Goal: Task Accomplishment & Management: Use online tool/utility

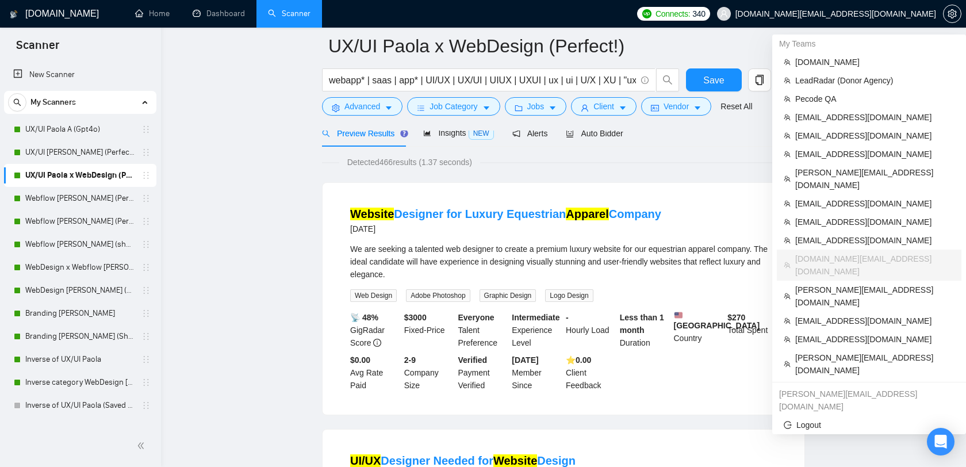
click at [884, 14] on span "dee7.office@gmail.com" at bounding box center [835, 14] width 201 height 0
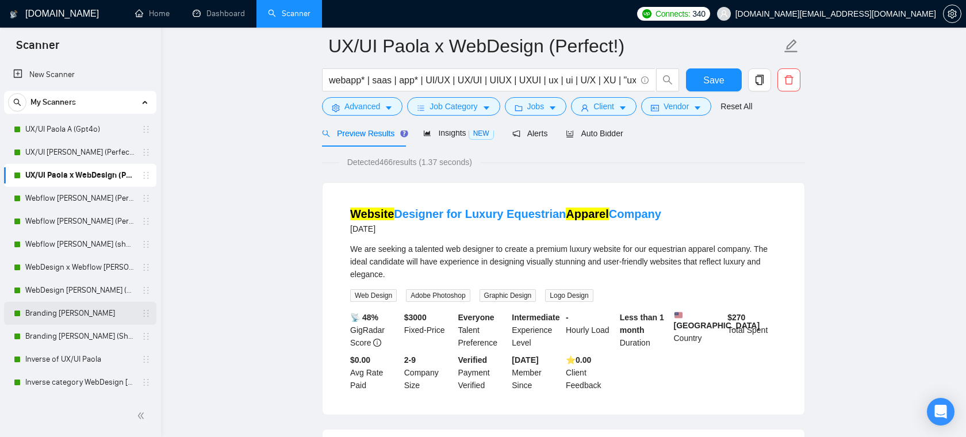
click at [70, 320] on link "Branding Paola A" at bounding box center [79, 313] width 109 height 23
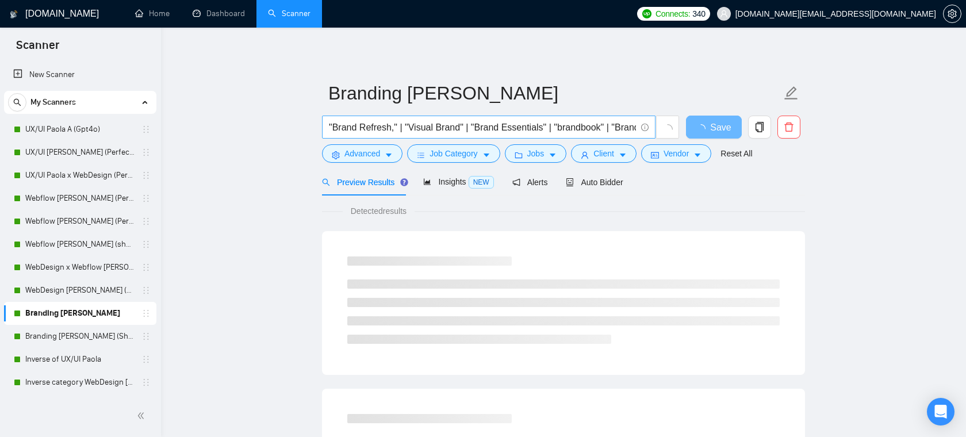
click at [427, 131] on input ""Brand Refresh," | "Visual Brand" | "Brand Essentials" | "brandbook" | "Brand S…" at bounding box center [482, 127] width 307 height 14
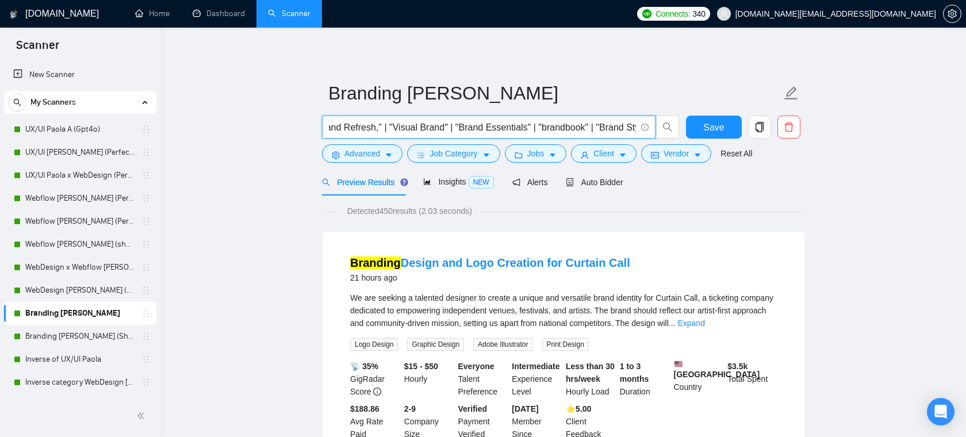
drag, startPoint x: 473, startPoint y: 127, endPoint x: 634, endPoint y: 129, distance: 160.4
click at [634, 129] on input ""Brand Refresh," | "Visual Brand" | "Brand Essentials" | "brandbook" | "Brand S…" at bounding box center [482, 127] width 307 height 14
click at [65, 281] on link "WebDesign Paola A (Let's & Name 👋🏻)" at bounding box center [79, 290] width 109 height 23
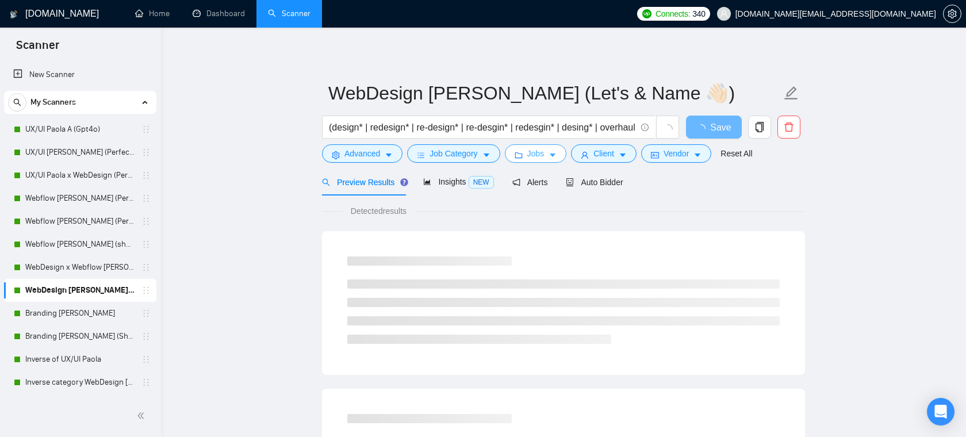
click at [529, 154] on button "Jobs" at bounding box center [536, 153] width 62 height 18
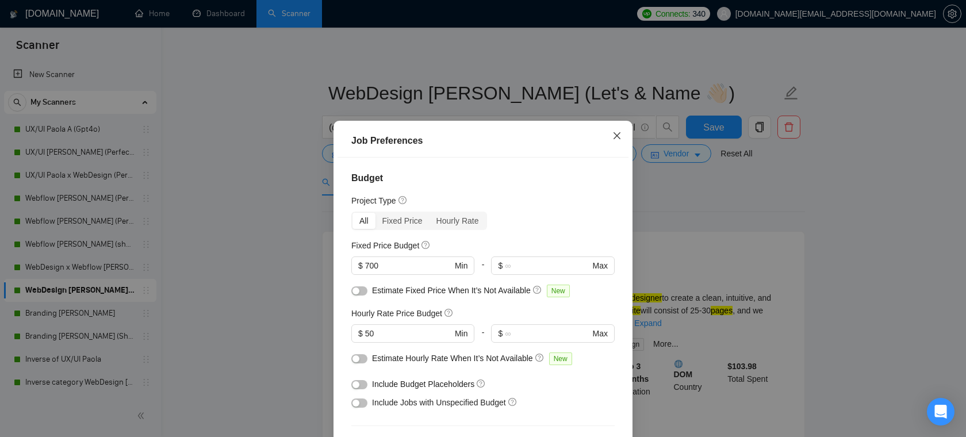
click at [621, 137] on icon "close" at bounding box center [616, 135] width 9 height 9
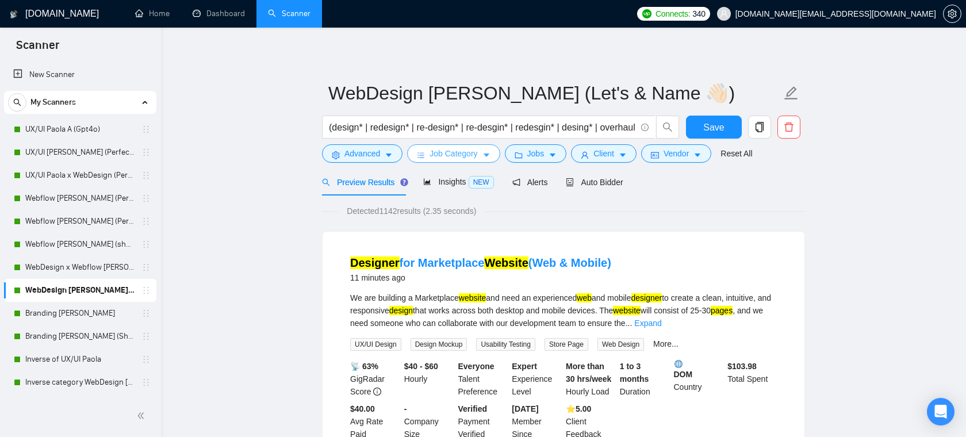
click at [482, 154] on button "Job Category" at bounding box center [453, 153] width 93 height 18
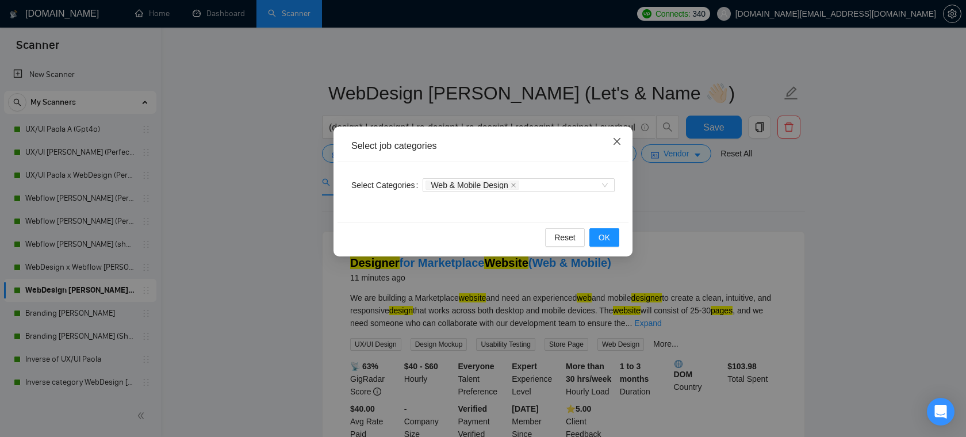
click at [615, 144] on icon "close" at bounding box center [616, 141] width 7 height 7
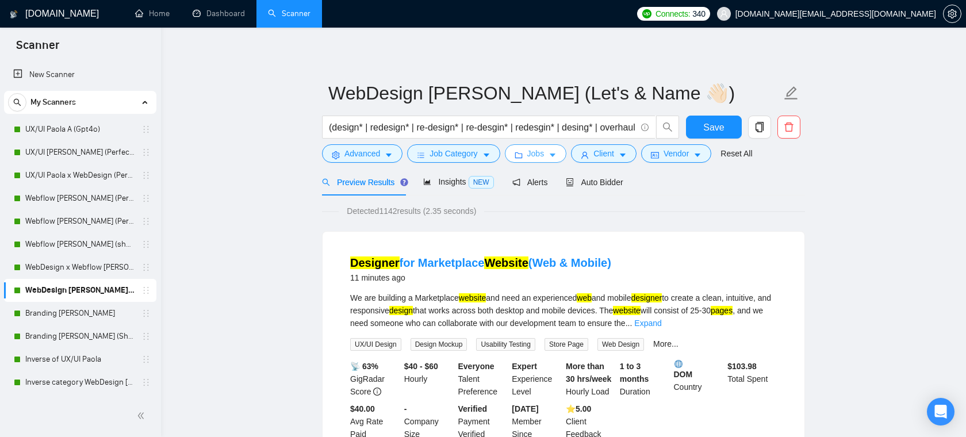
click at [544, 159] on span "Jobs" at bounding box center [535, 153] width 17 height 13
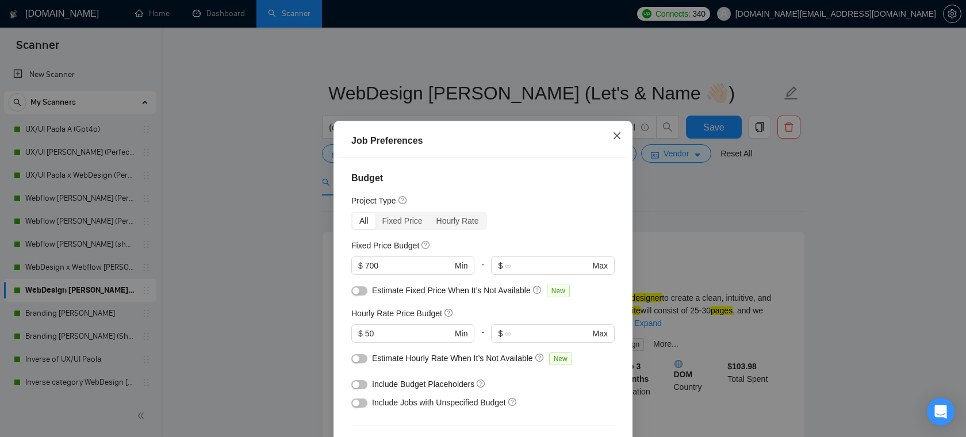
click at [625, 131] on span "Close" at bounding box center [616, 136] width 31 height 31
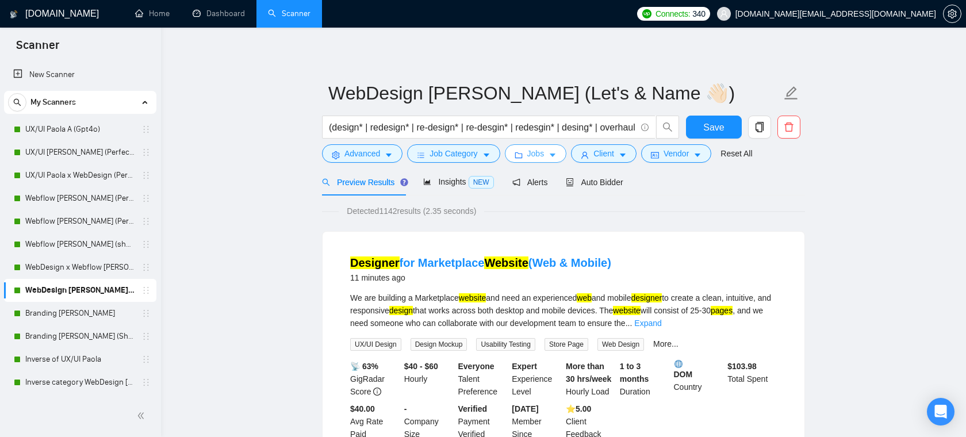
click at [540, 155] on span "Jobs" at bounding box center [535, 153] width 17 height 13
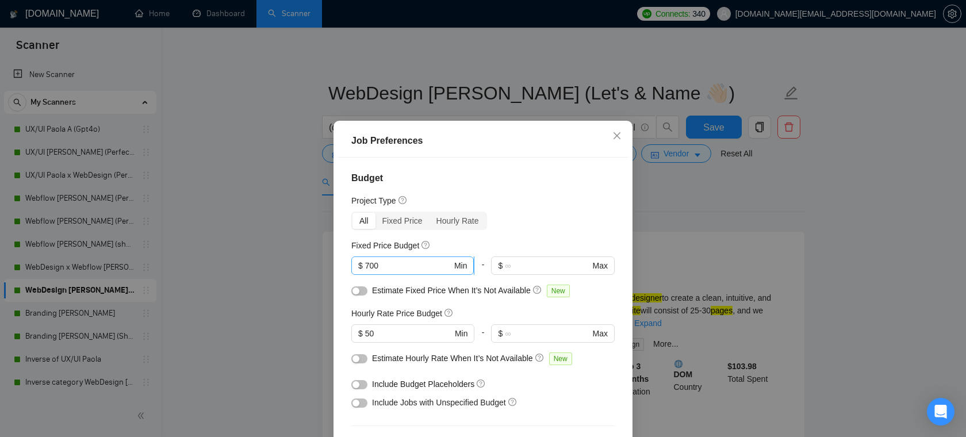
click at [392, 262] on input "700" at bounding box center [408, 265] width 87 height 13
click at [616, 132] on icon "close" at bounding box center [616, 135] width 9 height 9
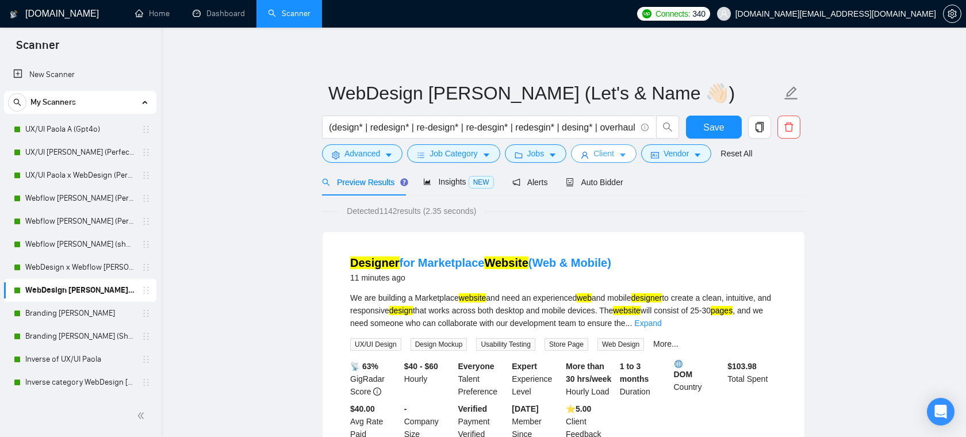
click at [627, 152] on icon "caret-down" at bounding box center [623, 155] width 8 height 8
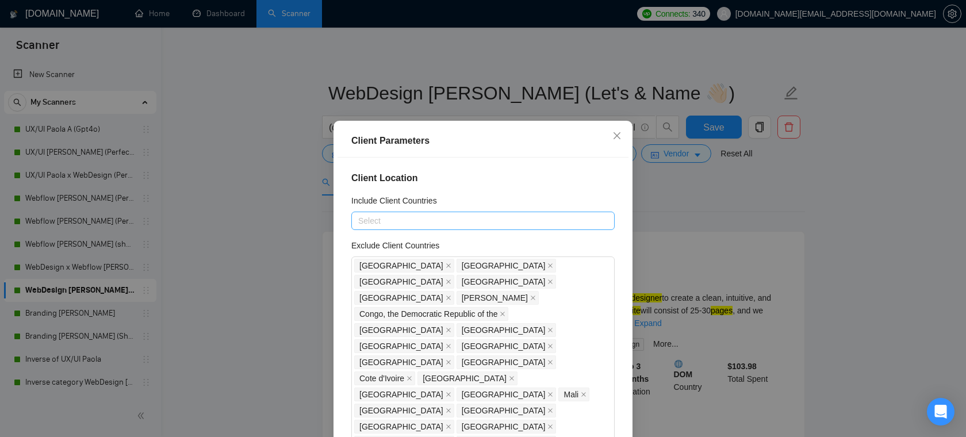
click at [438, 212] on div "Select" at bounding box center [482, 221] width 263 height 18
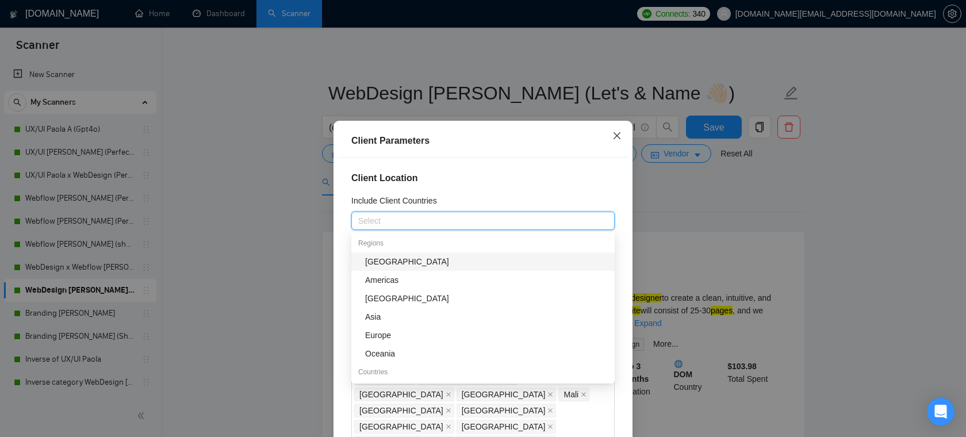
click at [617, 138] on icon "close" at bounding box center [616, 135] width 9 height 9
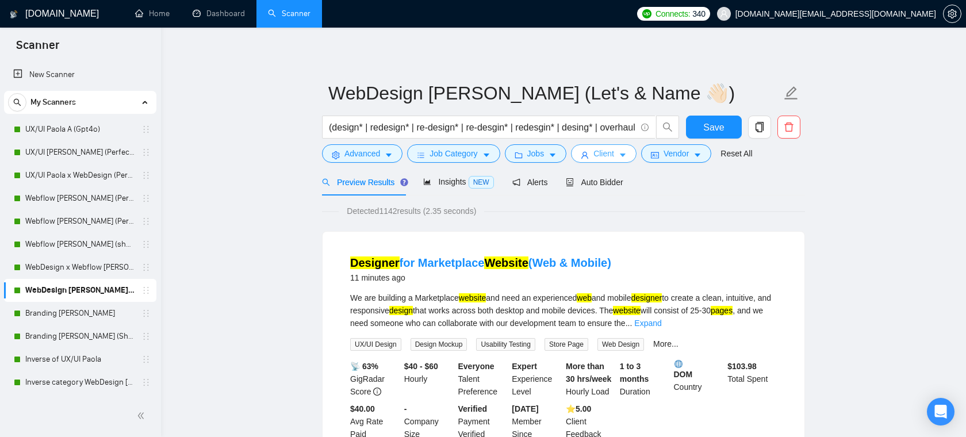
click at [626, 154] on icon "caret-down" at bounding box center [623, 155] width 6 height 3
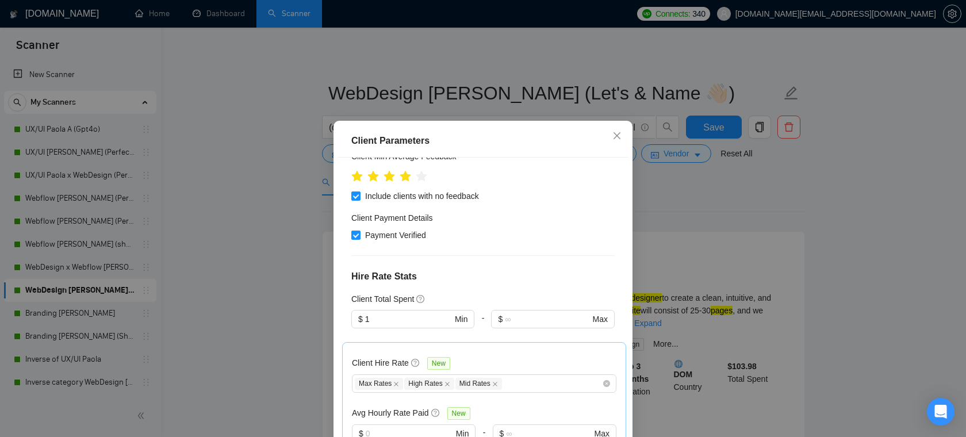
scroll to position [560, 0]
click at [419, 429] on input "text" at bounding box center [409, 435] width 87 height 13
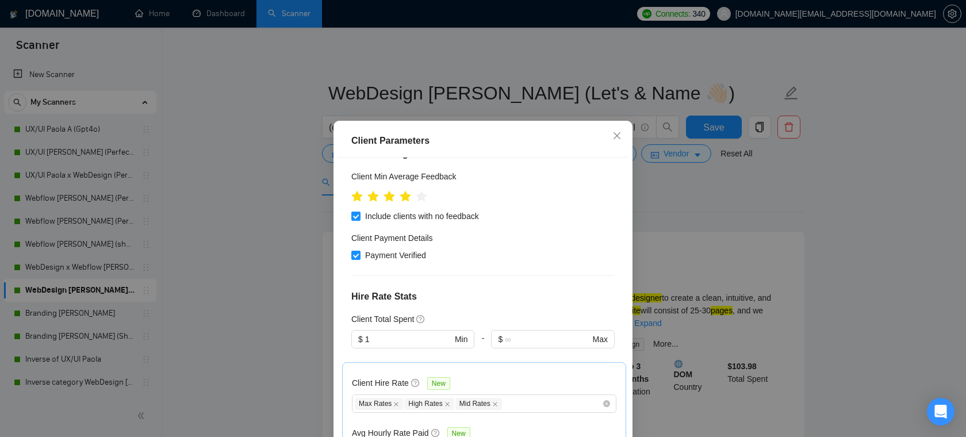
scroll to position [535, 0]
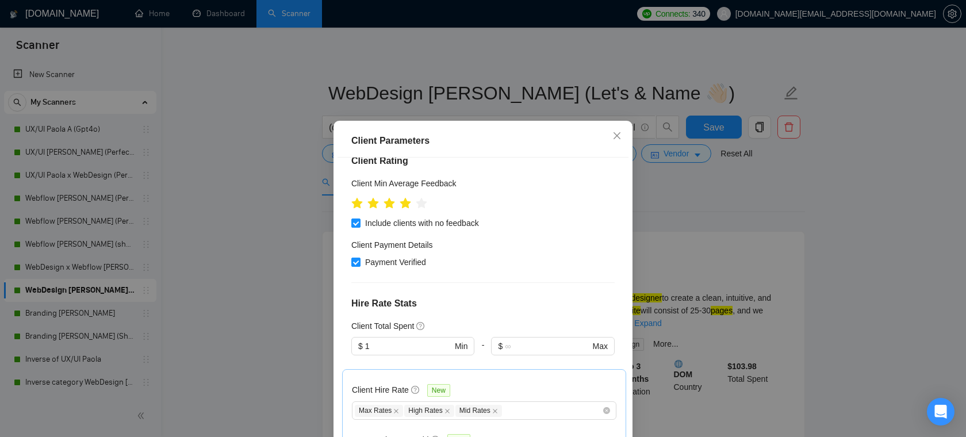
type input "3"
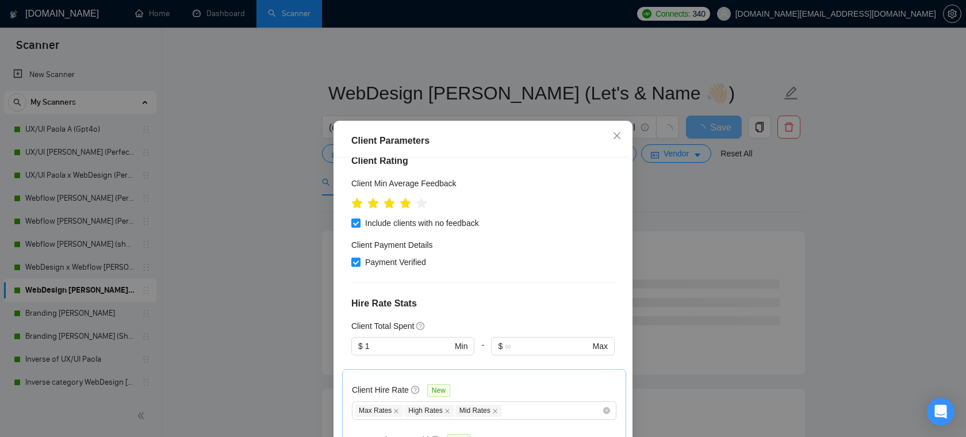
type input "1"
click at [613, 130] on span "Close" at bounding box center [616, 136] width 31 height 31
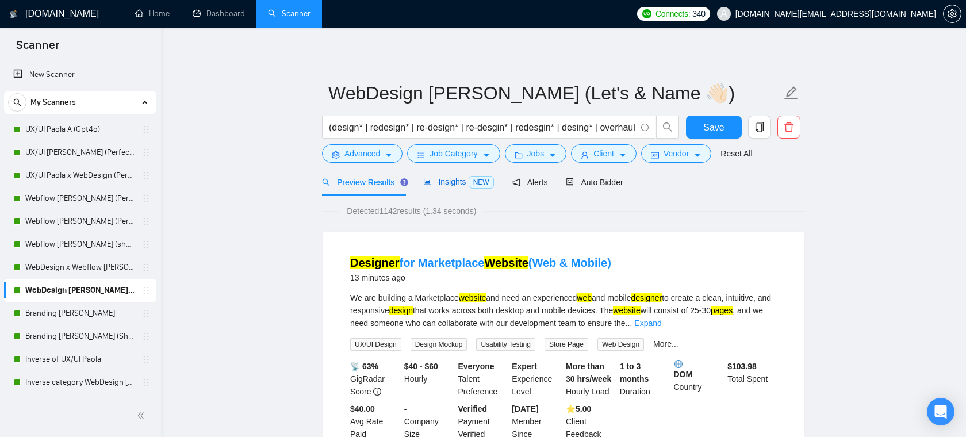
click at [454, 183] on span "Insights NEW" at bounding box center [458, 181] width 70 height 9
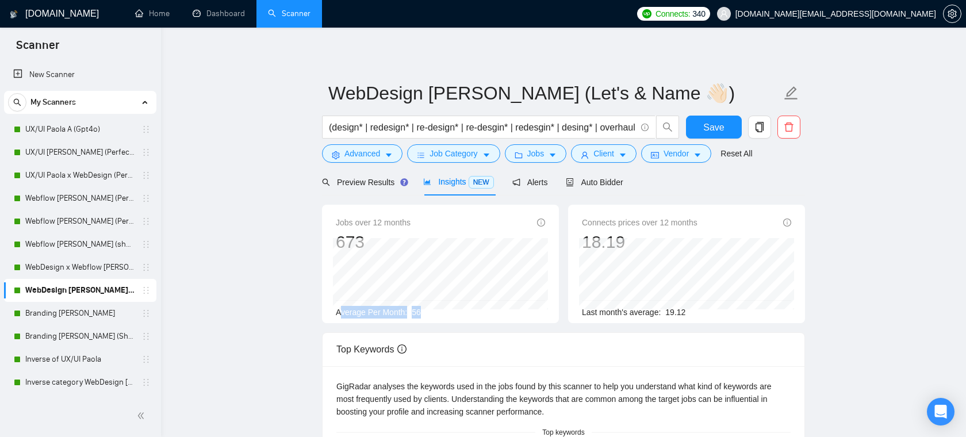
drag, startPoint x: 441, startPoint y: 312, endPoint x: 340, endPoint y: 312, distance: 100.6
click at [340, 312] on div "Average Per Month: 56" at bounding box center [440, 312] width 209 height 13
click at [442, 316] on div "Average Per Month: 56" at bounding box center [440, 312] width 209 height 13
click at [591, 181] on span "Auto Bidder" at bounding box center [594, 182] width 57 height 9
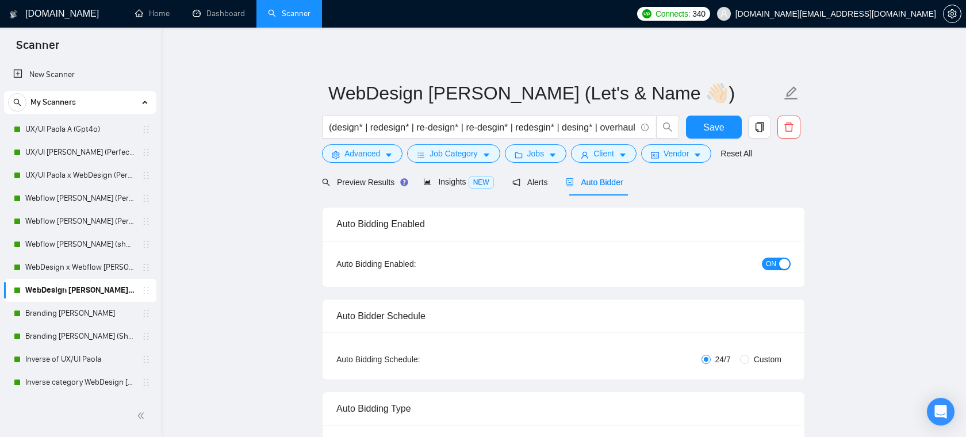
radio input "false"
radio input "true"
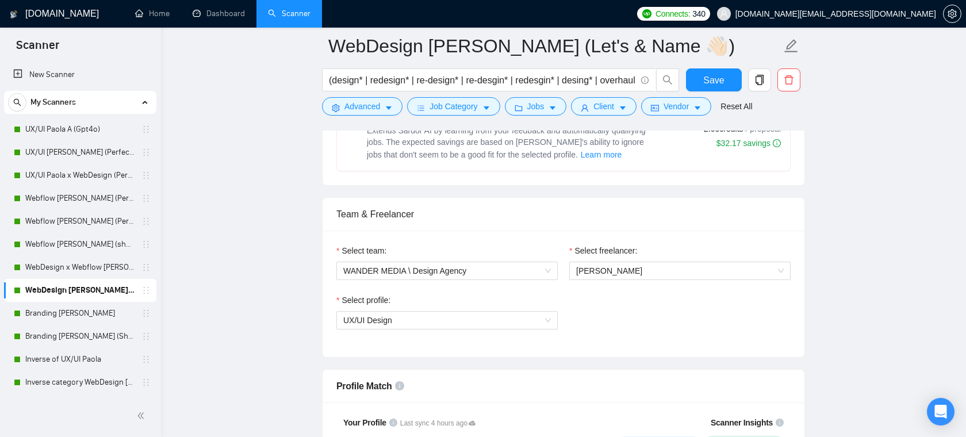
scroll to position [663, 0]
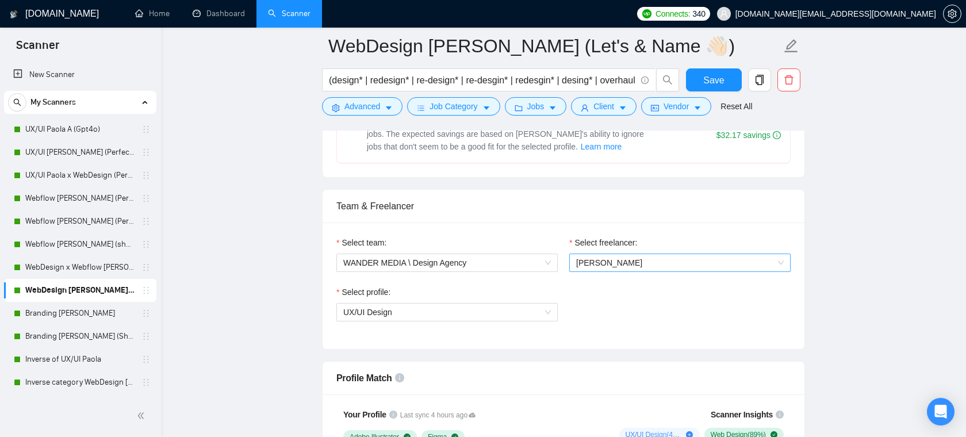
click at [618, 270] on span "Paola Correa" at bounding box center [680, 262] width 208 height 17
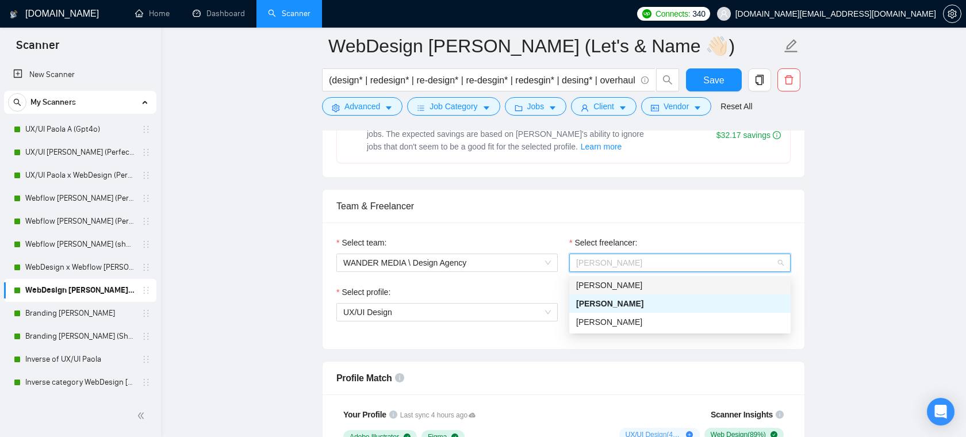
click at [613, 212] on div "Team & Freelancer" at bounding box center [563, 206] width 454 height 33
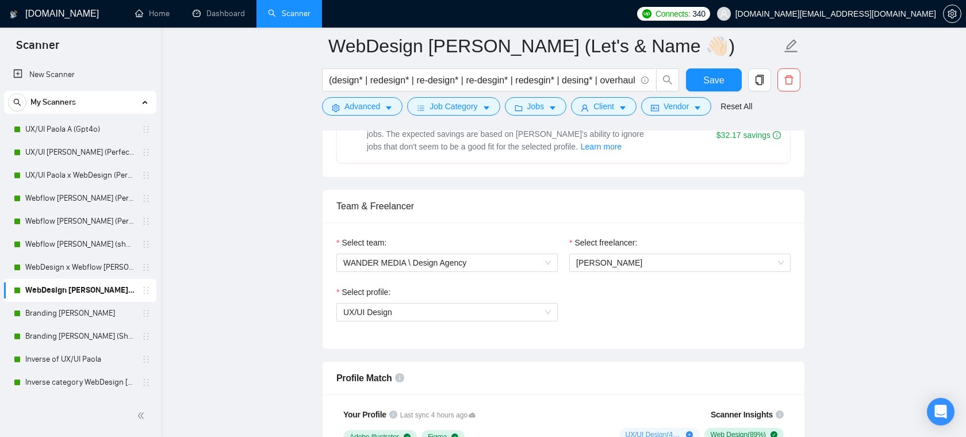
click at [486, 321] on div "Select profile: UX/UI Design" at bounding box center [447, 310] width 233 height 49
click at [486, 312] on span "UX/UI Design" at bounding box center [447, 312] width 208 height 17
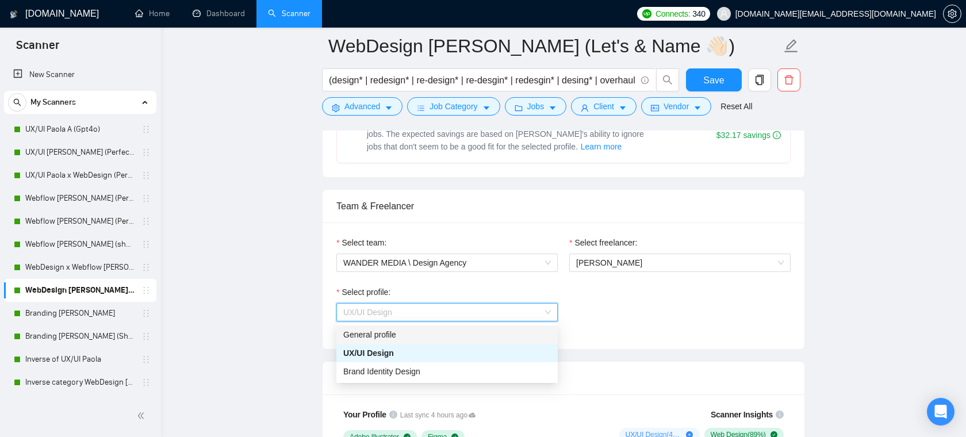
click at [621, 320] on div "Select profile: UX/UI Design" at bounding box center [564, 310] width 466 height 49
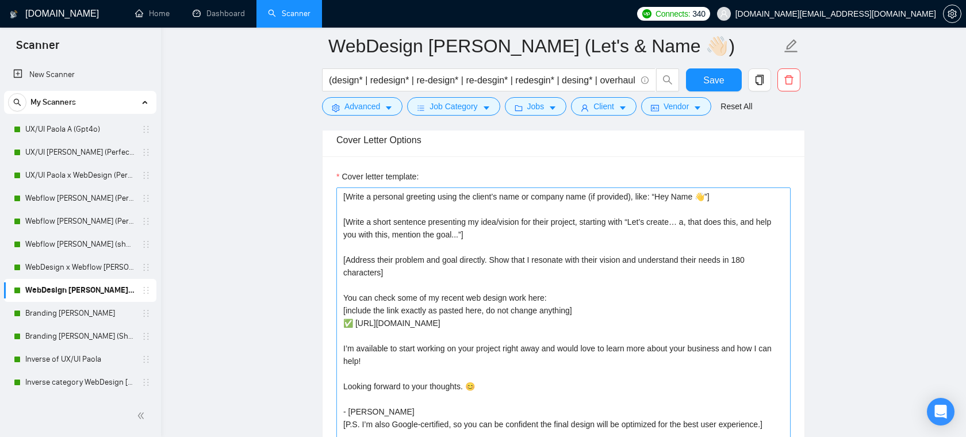
scroll to position [1486, 0]
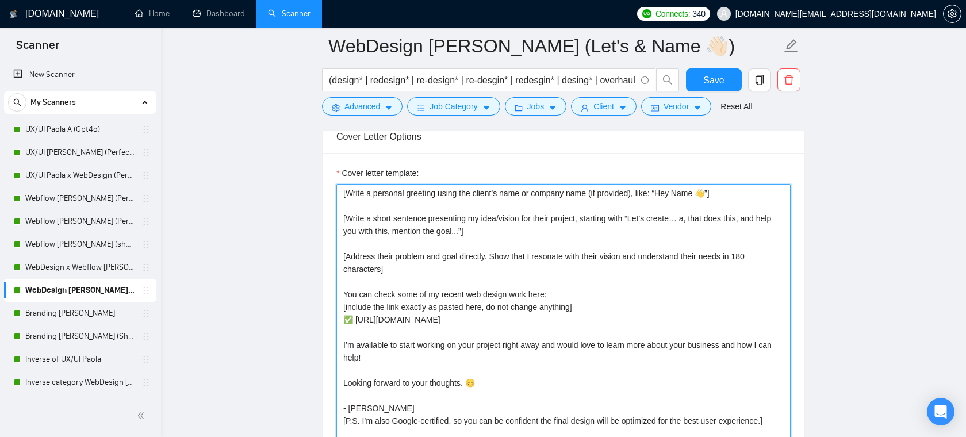
click at [486, 325] on textarea "[Write a personal greeting using the client’s name or company name (if provided…" at bounding box center [563, 313] width 454 height 259
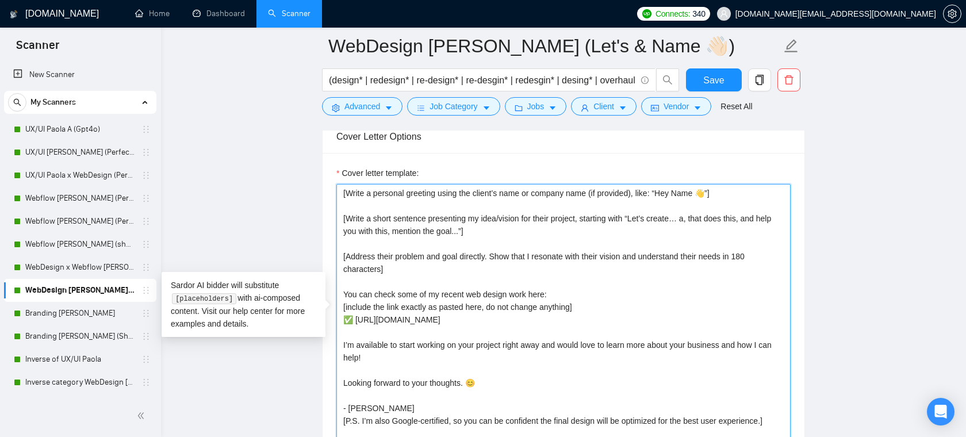
drag, startPoint x: 493, startPoint y: 320, endPoint x: 360, endPoint y: 319, distance: 132.8
click at [360, 319] on textarea "[Write a personal greeting using the client’s name or company name (if provided…" at bounding box center [563, 313] width 454 height 259
click at [504, 321] on textarea "[Write a personal greeting using the client’s name or company name (if provided…" at bounding box center [563, 313] width 454 height 259
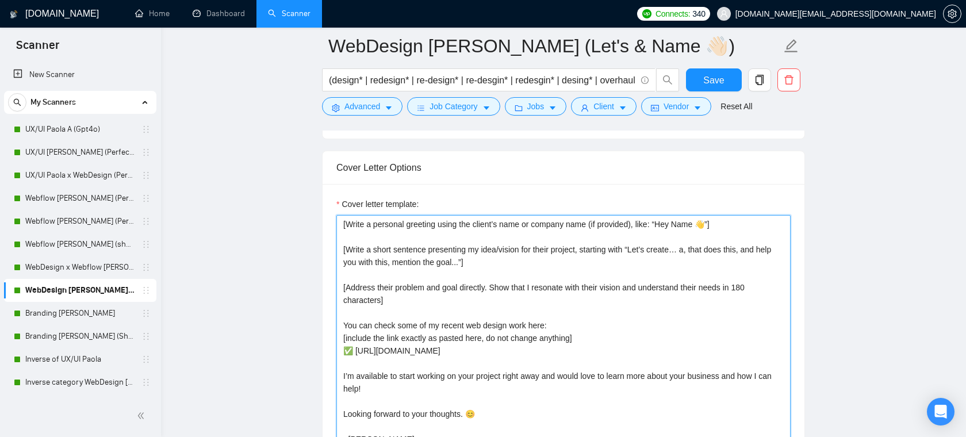
scroll to position [1448, 0]
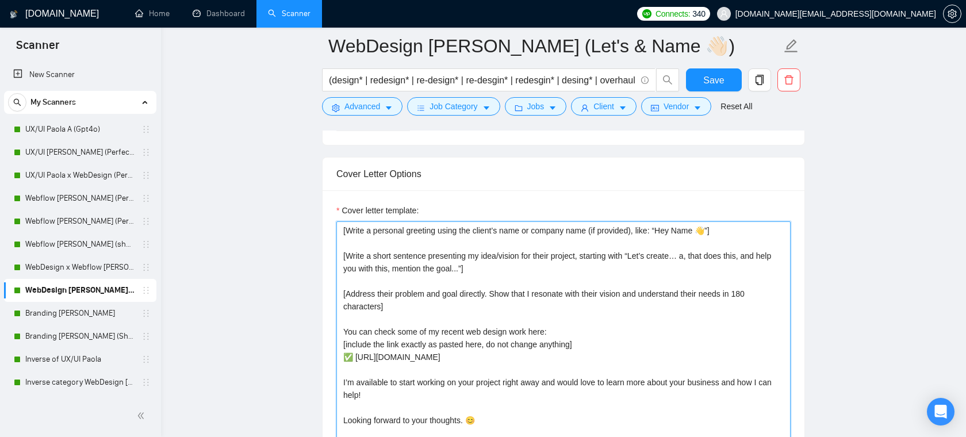
click at [538, 267] on textarea "[Write a personal greeting using the client’s name or company name (if provided…" at bounding box center [563, 350] width 454 height 259
drag, startPoint x: 505, startPoint y: 280, endPoint x: 341, endPoint y: 231, distance: 171.0
click at [341, 231] on textarea "[Write a personal greeting using the client’s name or company name (if provided…" at bounding box center [563, 350] width 454 height 259
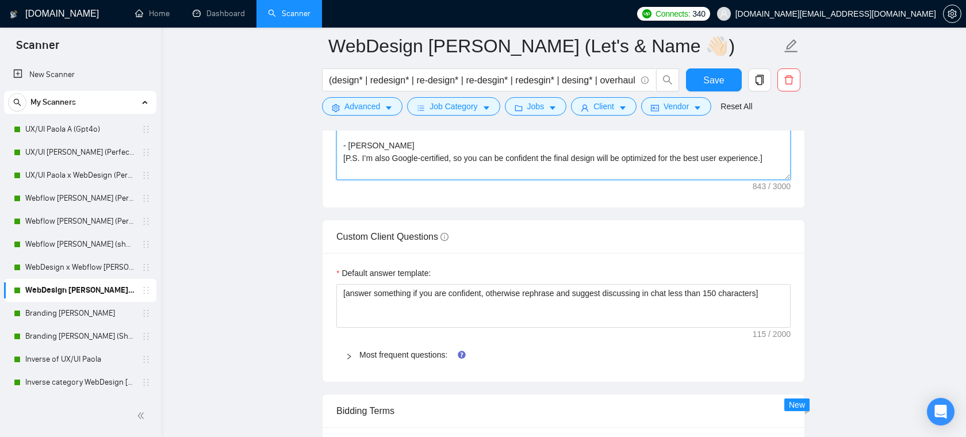
scroll to position [1766, 0]
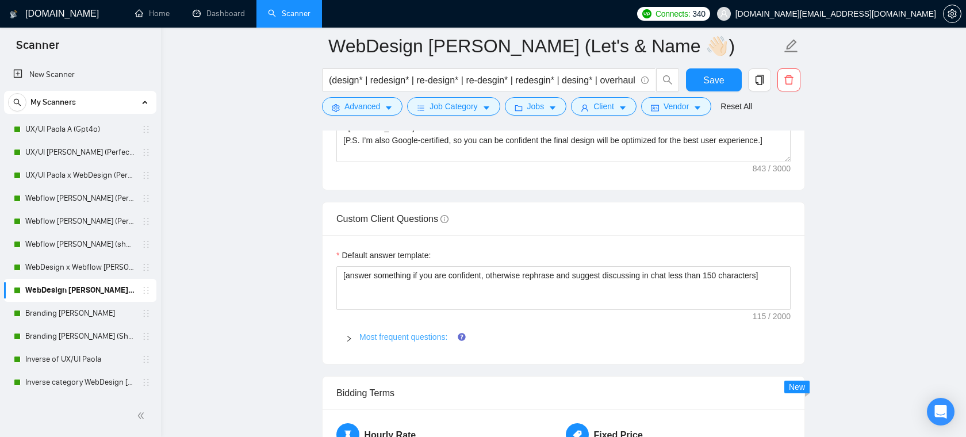
click at [440, 332] on link "Most frequent questions:" at bounding box center [403, 336] width 88 height 9
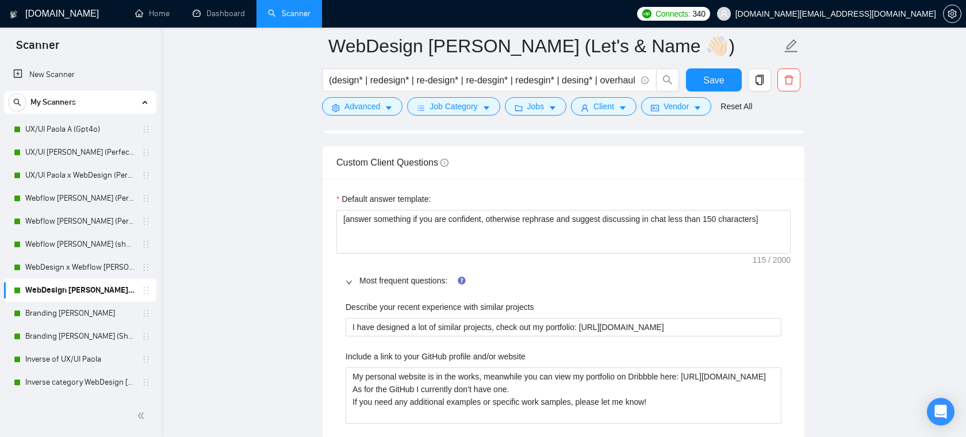
scroll to position [1811, 0]
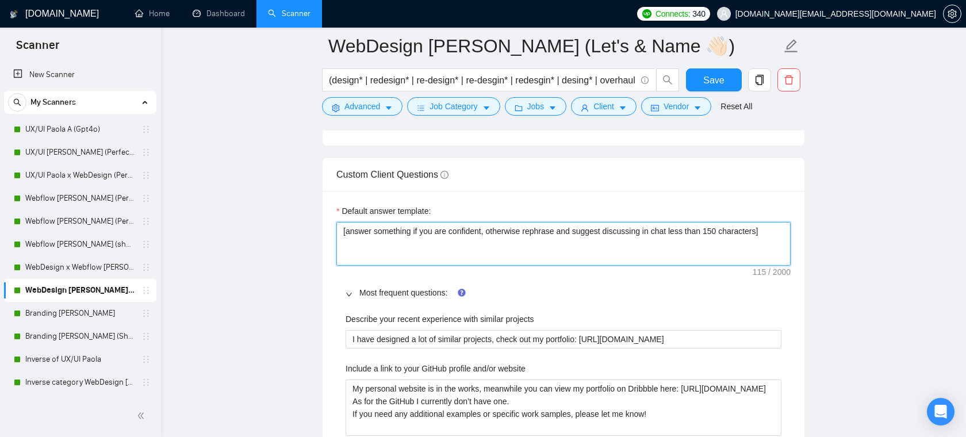
click at [487, 249] on textarea "[answer something if you are confident, otherwise rephrase and suggest discussi…" at bounding box center [563, 244] width 454 height 44
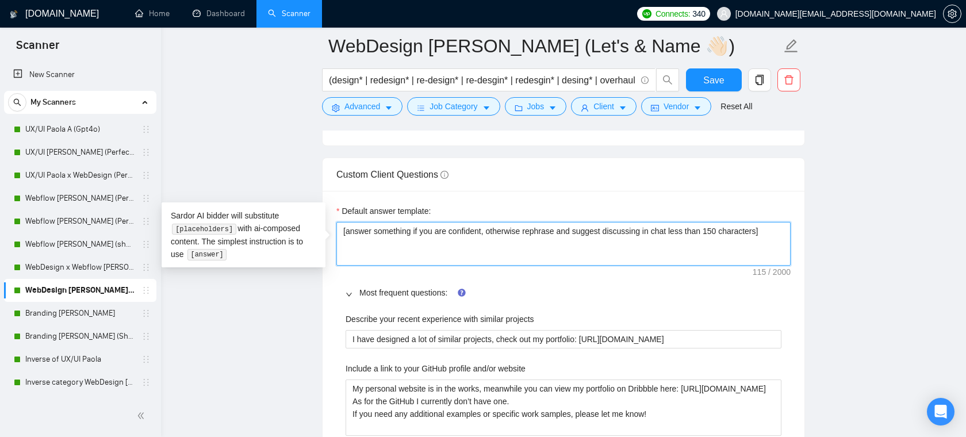
click at [467, 234] on textarea "[answer something if you are confident, otherwise rephrase and suggest discussi…" at bounding box center [563, 244] width 454 height 44
drag, startPoint x: 494, startPoint y: 234, endPoint x: 434, endPoint y: 232, distance: 59.8
click at [434, 232] on textarea "[answer something if you are confident, otherwise rephrase and suggest discussi…" at bounding box center [563, 244] width 454 height 44
click at [474, 243] on textarea "[answer something if you are confident, otherwise rephrase and suggest discussi…" at bounding box center [563, 244] width 454 height 44
drag, startPoint x: 520, startPoint y: 232, endPoint x: 593, endPoint y: 235, distance: 72.5
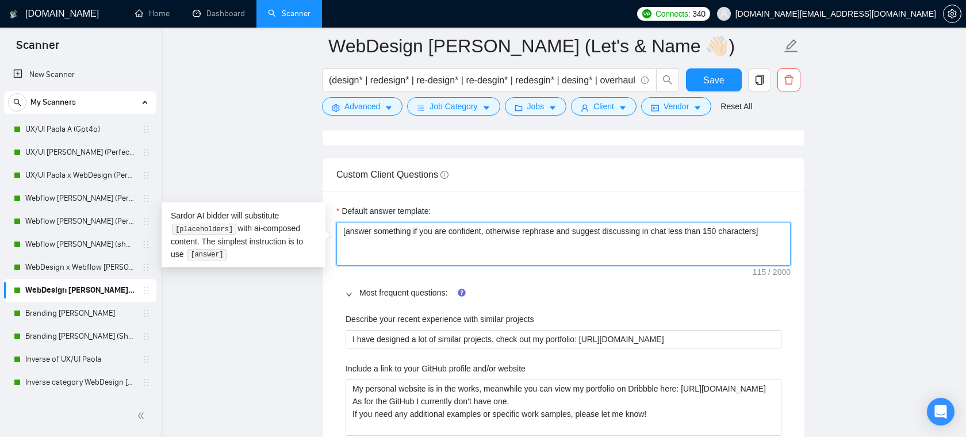
click at [593, 235] on textarea "[answer something if you are confident, otherwise rephrase and suggest discussi…" at bounding box center [563, 244] width 454 height 44
click at [603, 236] on textarea "[answer something if you are confident, otherwise rephrase and suggest discussi…" at bounding box center [563, 244] width 454 height 44
click at [584, 251] on textarea "[answer something if you are confident, otherwise rephrase and suggest discussi…" at bounding box center [563, 244] width 454 height 44
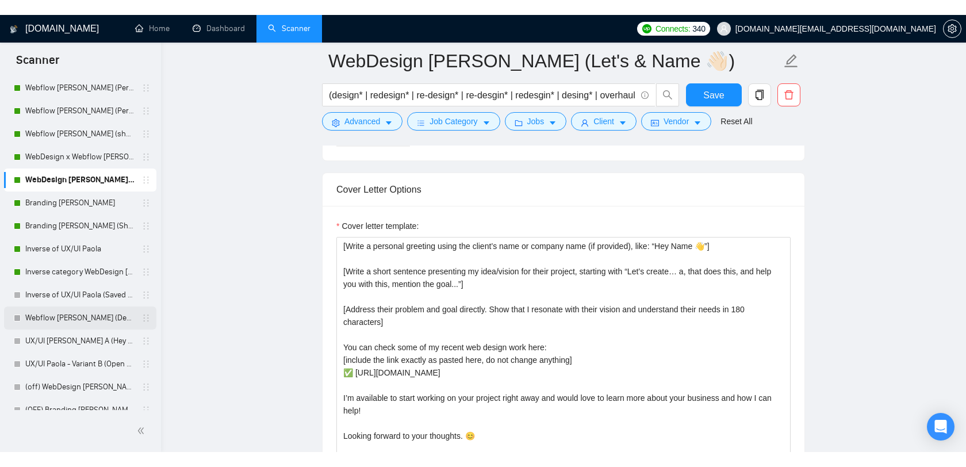
scroll to position [114, 0]
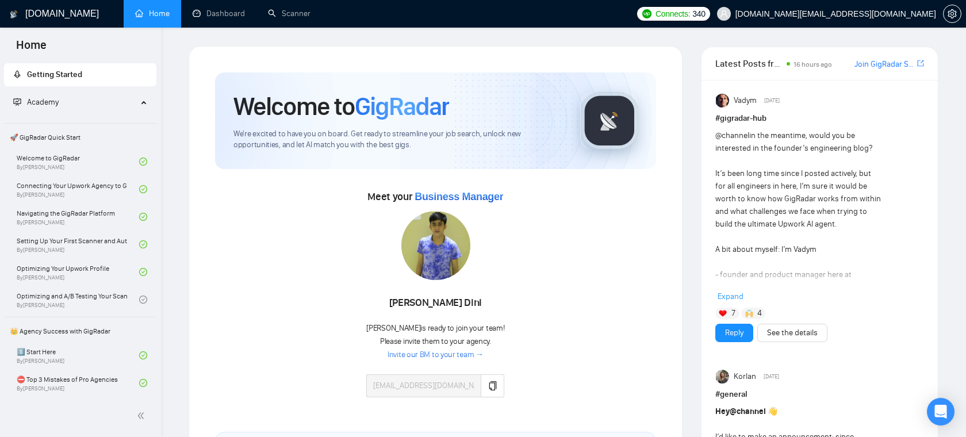
scroll to position [301, 0]
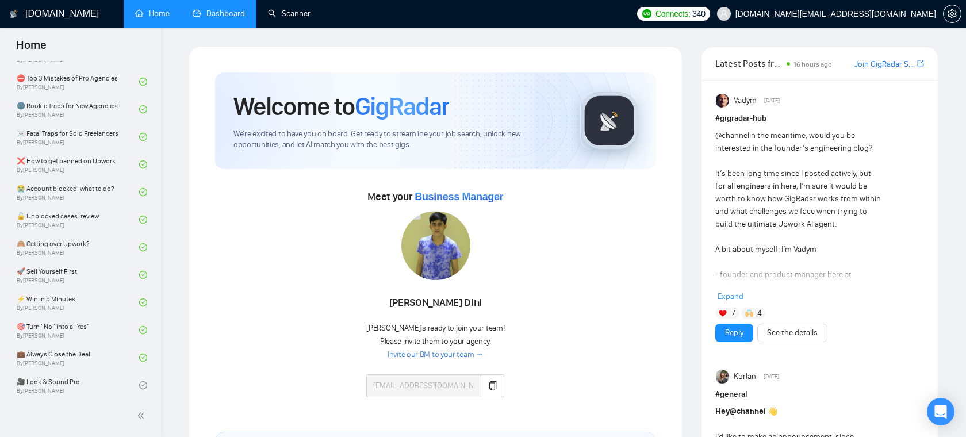
click at [239, 16] on link "Dashboard" at bounding box center [219, 14] width 52 height 10
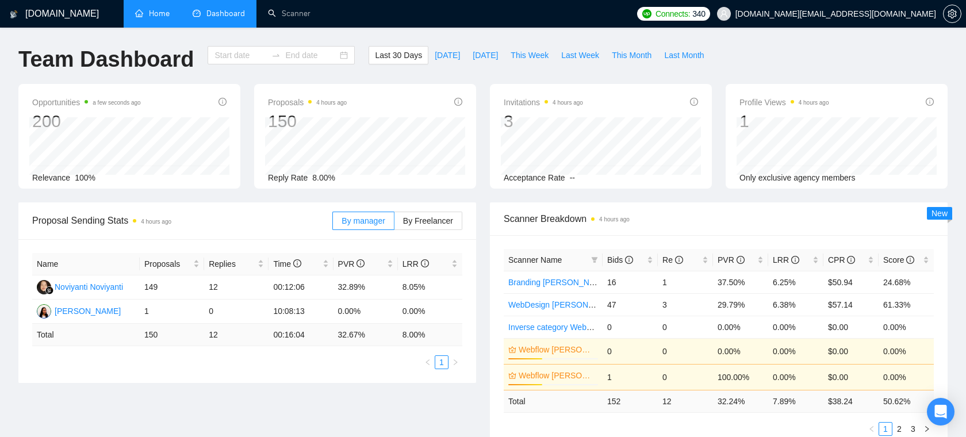
type input "2025-09-03"
type input "2025-10-03"
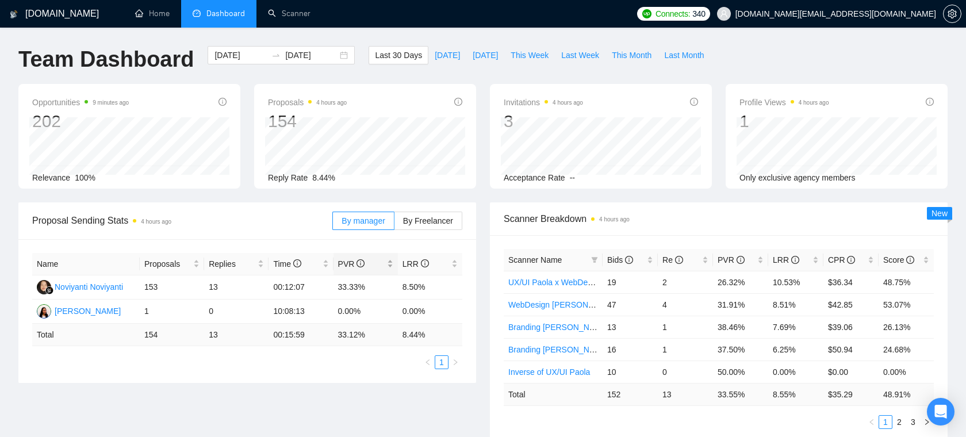
click at [388, 263] on div "PVR" at bounding box center [365, 264] width 55 height 13
click at [390, 262] on div "PVR" at bounding box center [365, 264] width 55 height 13
click at [816, 258] on div "LRR" at bounding box center [796, 260] width 46 height 13
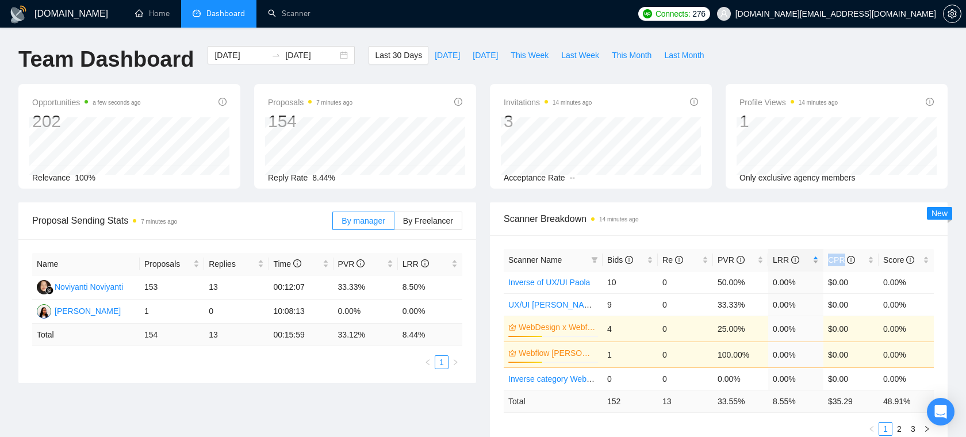
click at [816, 258] on div "LRR" at bounding box center [796, 260] width 46 height 13
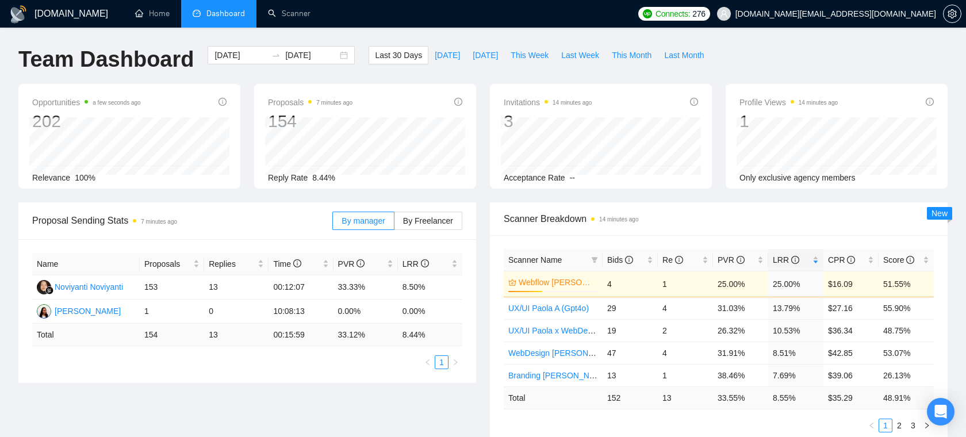
click at [739, 224] on span "Scanner Breakdown 14 minutes ago" at bounding box center [719, 219] width 430 height 14
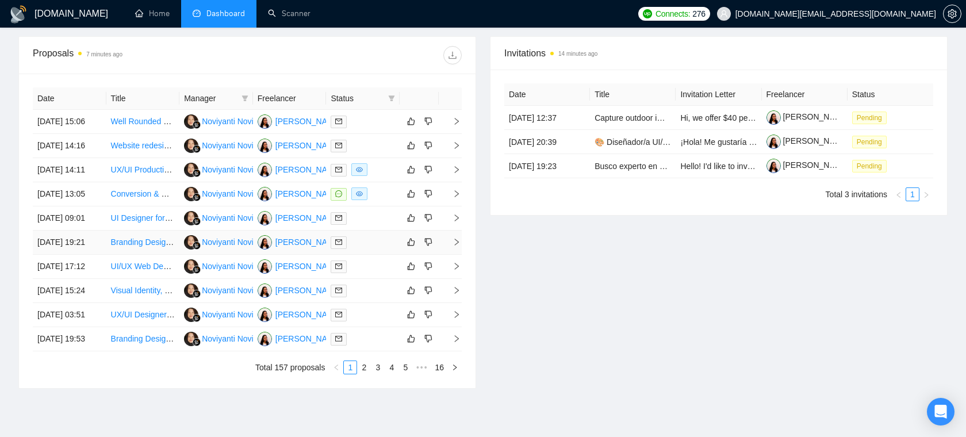
scroll to position [424, 0]
click at [378, 200] on div at bounding box center [363, 193] width 64 height 13
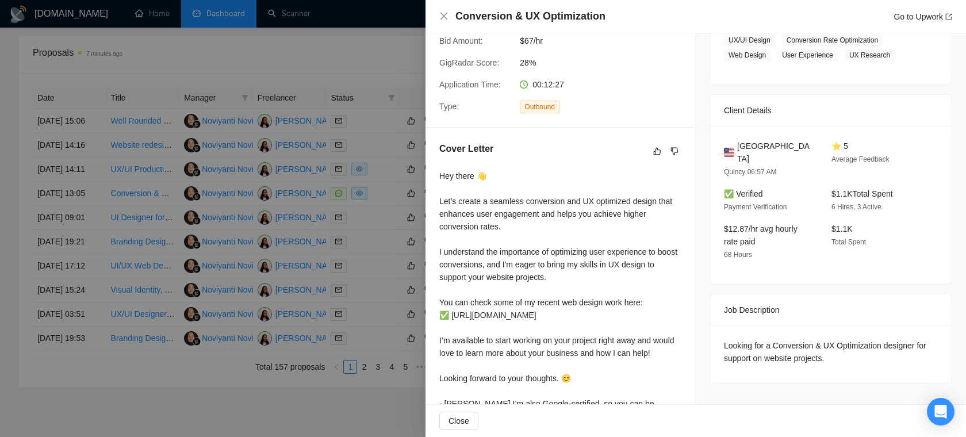
scroll to position [239, 0]
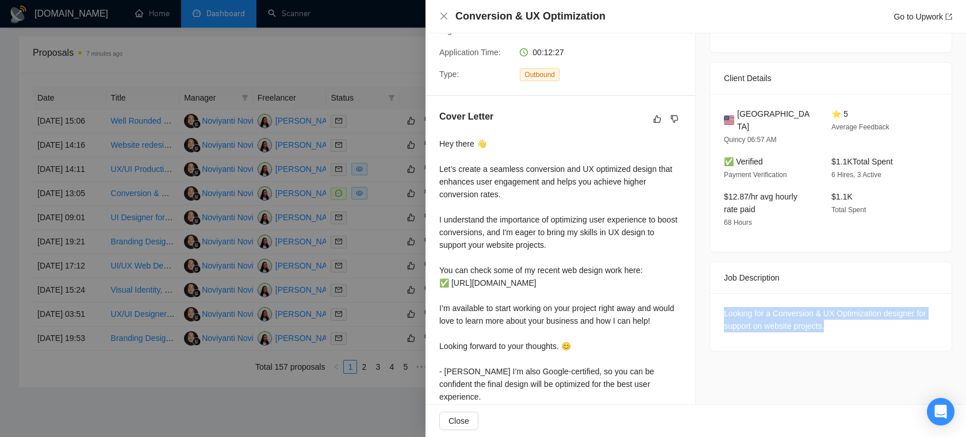
drag, startPoint x: 724, startPoint y: 297, endPoint x: 873, endPoint y: 317, distance: 149.8
click at [873, 317] on div "Looking for a Conversion & UX Optimization designer for support on website proj…" at bounding box center [831, 319] width 214 height 25
click at [858, 312] on div "Looking for a Conversion & UX Optimization designer for support on website proj…" at bounding box center [831, 319] width 214 height 25
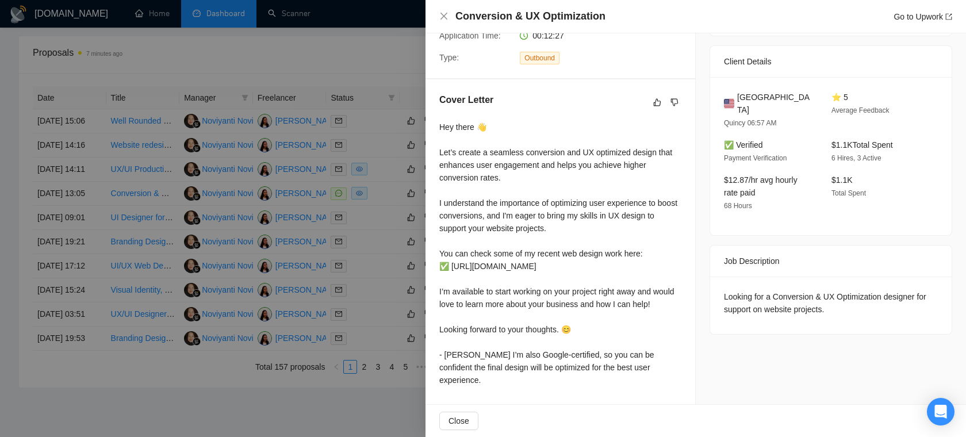
scroll to position [255, 0]
drag, startPoint x: 652, startPoint y: 378, endPoint x: 434, endPoint y: 360, distance: 218.6
click at [434, 360] on div "Cover Letter Hey there 👋 Let’s create a seamless conversion and UX optimized de…" at bounding box center [560, 241] width 270 height 325
click at [523, 348] on div "Hey there 👋 Let’s create a seamless conversion and UX optimized design that enh…" at bounding box center [560, 254] width 242 height 266
drag, startPoint x: 642, startPoint y: 374, endPoint x: 427, endPoint y: 365, distance: 215.2
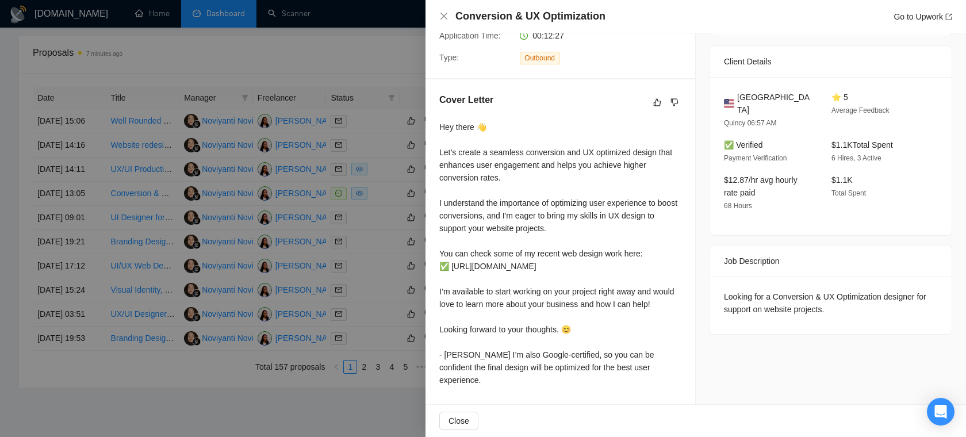
click at [427, 365] on div "Cover Letter Hey there 👋 Let’s create a seamless conversion and UX optimized de…" at bounding box center [560, 241] width 270 height 325
drag, startPoint x: 475, startPoint y: 357, endPoint x: 452, endPoint y: 357, distance: 22.4
click at [452, 357] on div "Hey there 👋 Let’s create a seamless conversion and UX optimized design that enh…" at bounding box center [560, 254] width 242 height 266
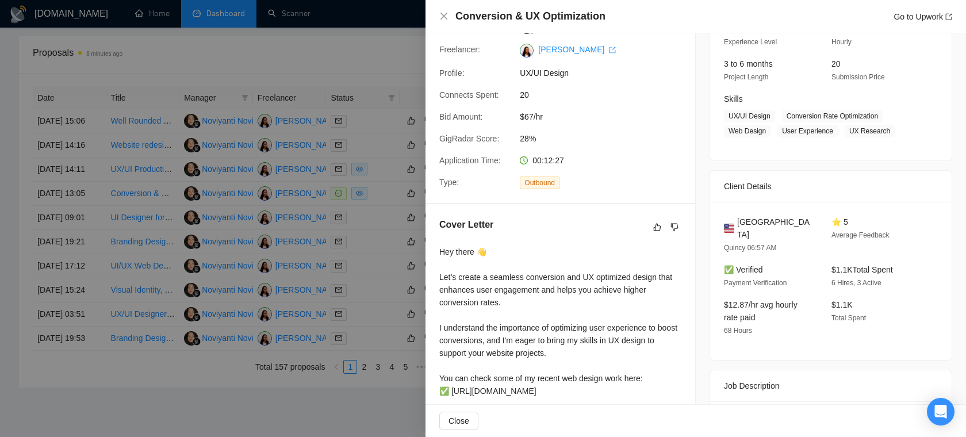
scroll to position [67, 0]
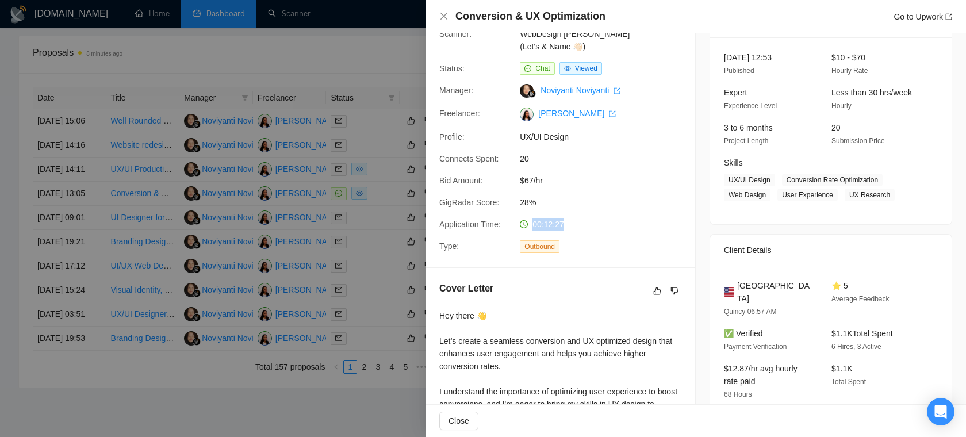
drag, startPoint x: 571, startPoint y: 225, endPoint x: 532, endPoint y: 225, distance: 39.1
click at [532, 225] on div "00:12:27" at bounding box center [575, 224] width 121 height 13
click at [573, 222] on div "00:12:27" at bounding box center [575, 224] width 121 height 13
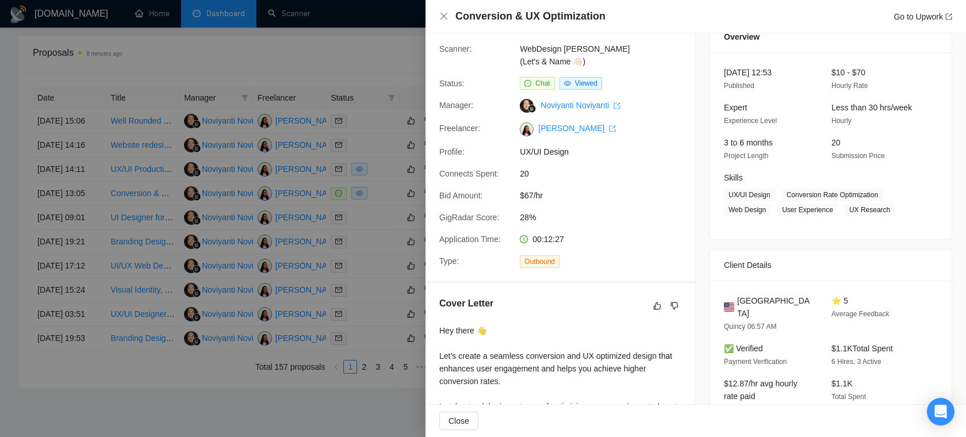
scroll to position [32, 0]
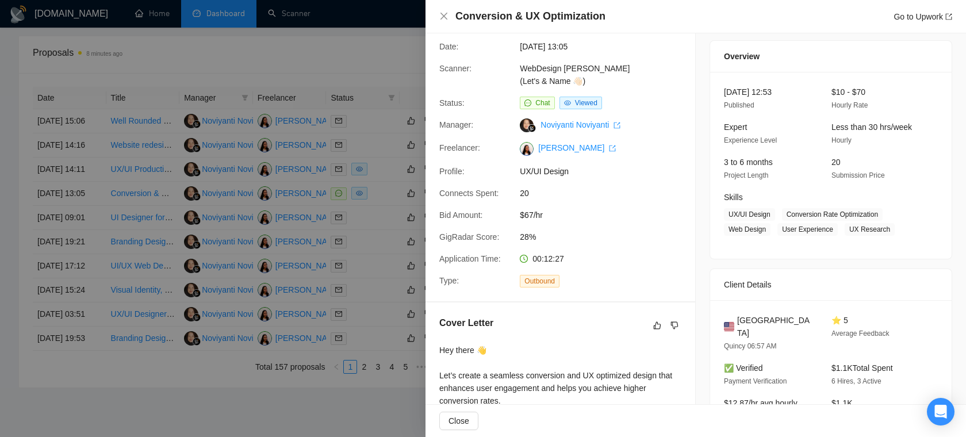
click at [383, 247] on div at bounding box center [483, 218] width 966 height 437
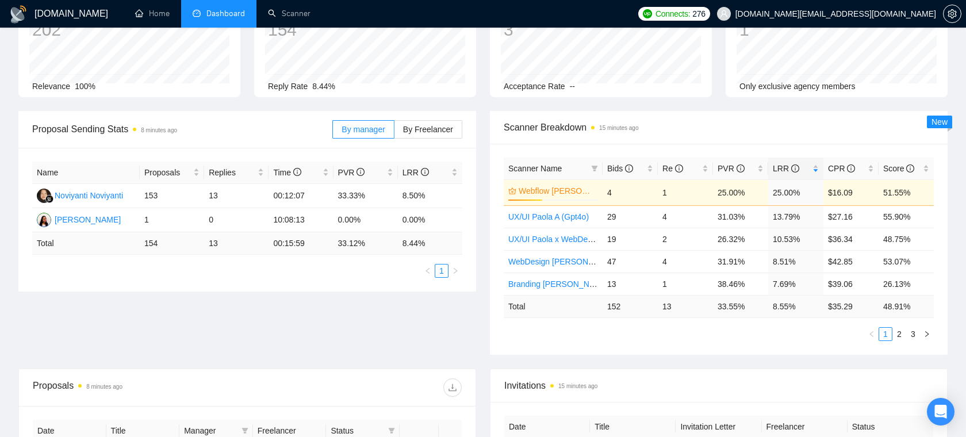
scroll to position [85, 0]
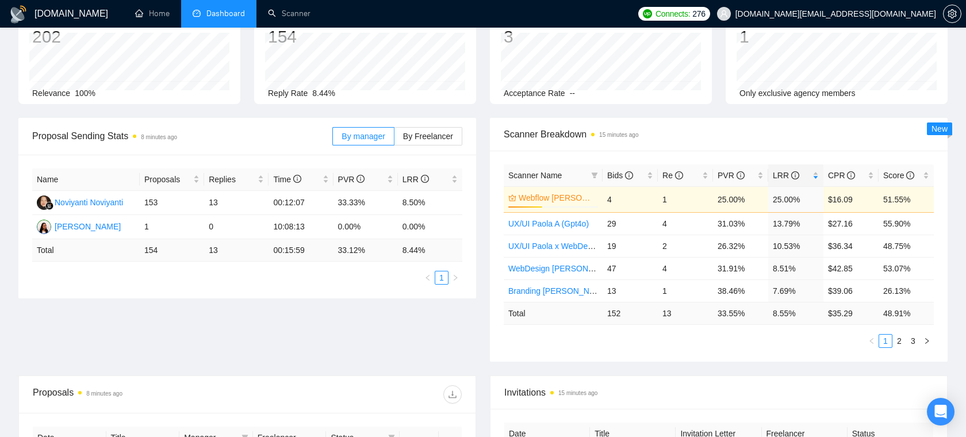
click at [396, 350] on div "Proposal Sending Stats 8 minutes ago By manager By Freelancer Name Proposals Re…" at bounding box center [482, 247] width 943 height 258
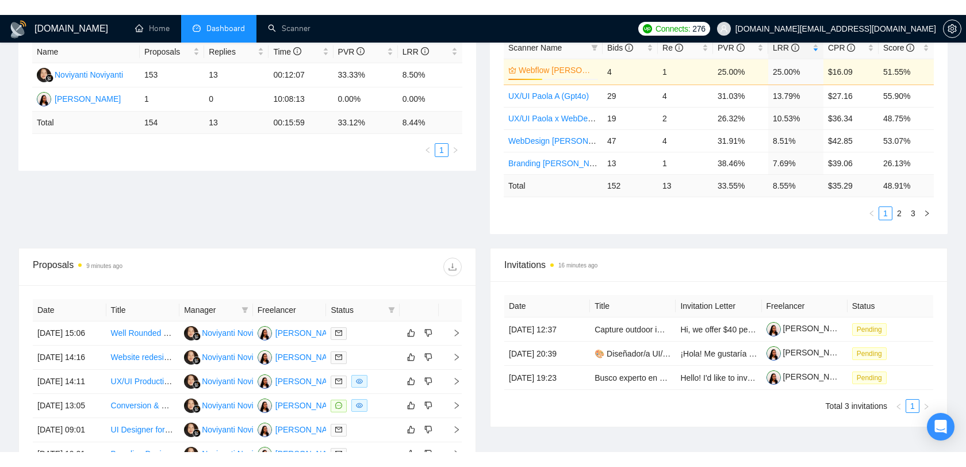
scroll to position [0, 0]
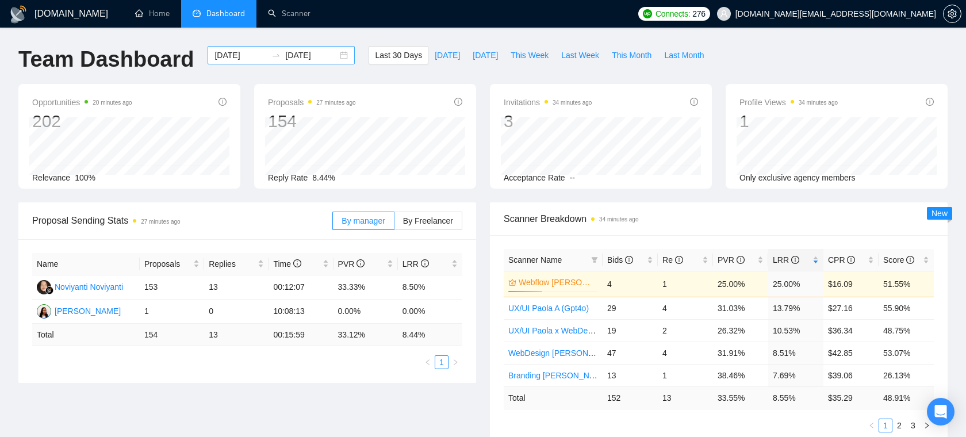
click at [225, 55] on input "2025-09-03" at bounding box center [240, 55] width 52 height 13
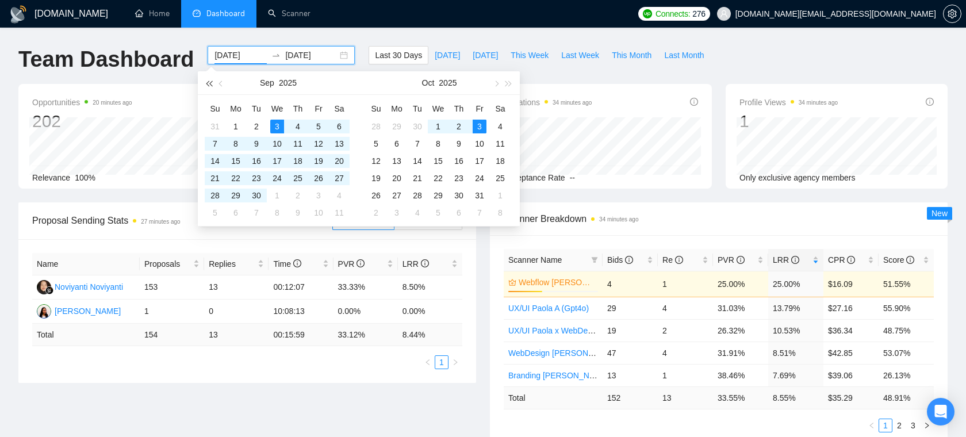
click at [211, 82] on span "button" at bounding box center [209, 83] width 6 height 6
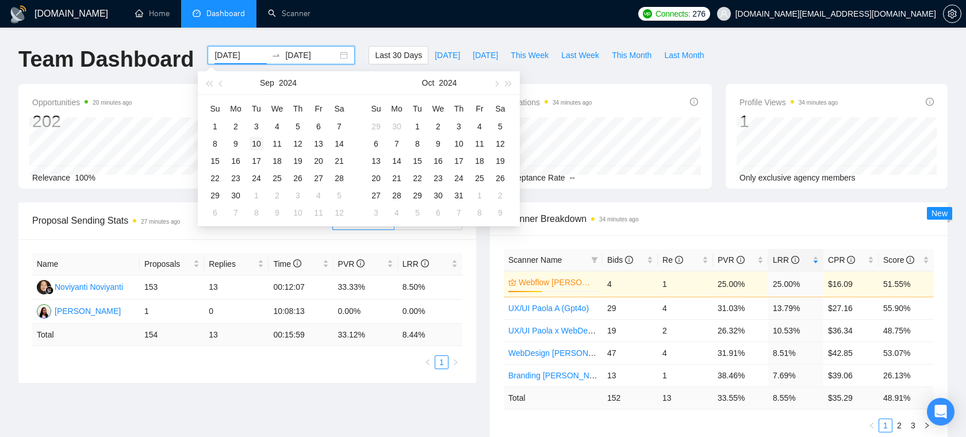
type input "2024-09-10"
click at [260, 143] on div "10" at bounding box center [257, 144] width 14 height 14
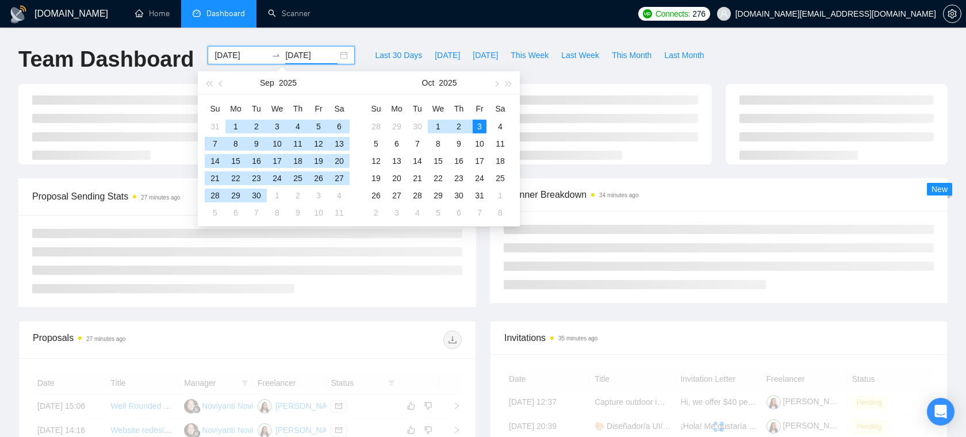
type input "2025-10-03"
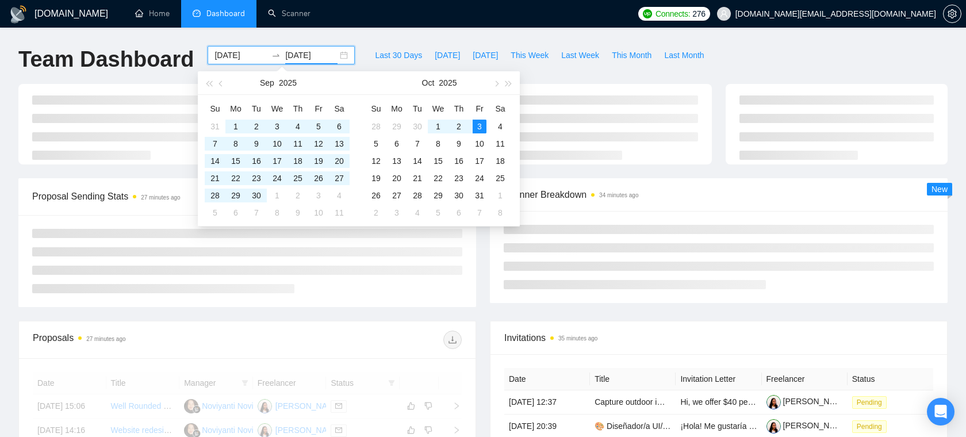
click at [429, 39] on div "GigRadar.io Home Dashboard Scanner Connects: 276 dee7.office@gmail.com Team Das…" at bounding box center [483, 388] width 966 height 776
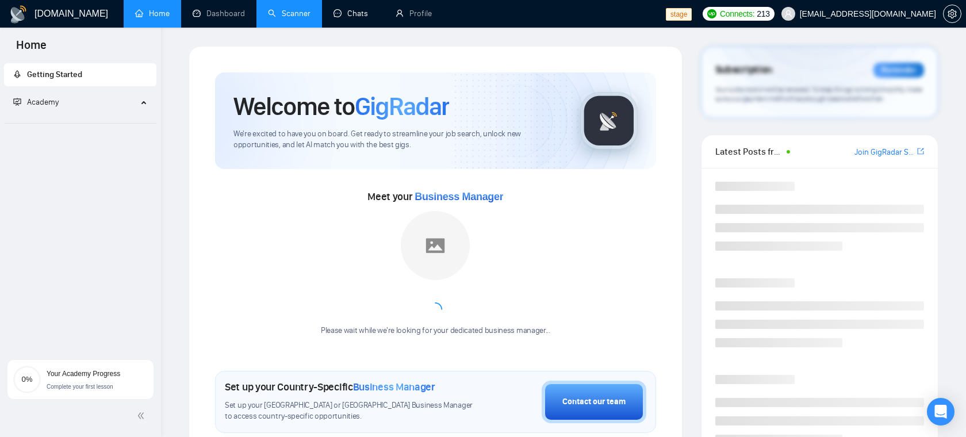
click at [310, 13] on link "Scanner" at bounding box center [289, 14] width 43 height 10
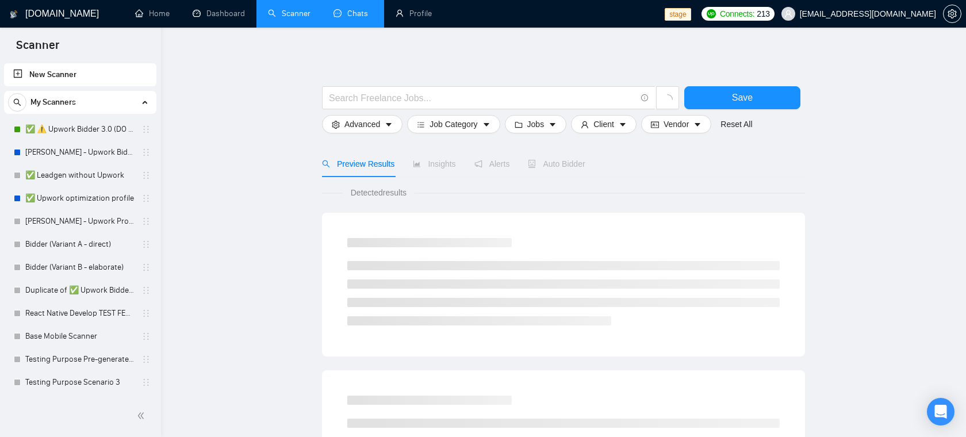
click at [369, 13] on link "Chats" at bounding box center [352, 14] width 39 height 10
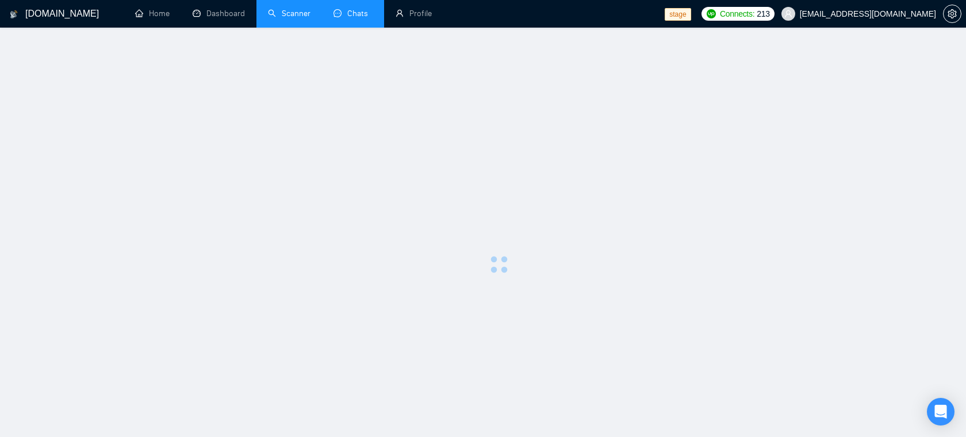
click at [847, 14] on span "[EMAIL_ADDRESS][DOMAIN_NAME]" at bounding box center [868, 14] width 136 height 0
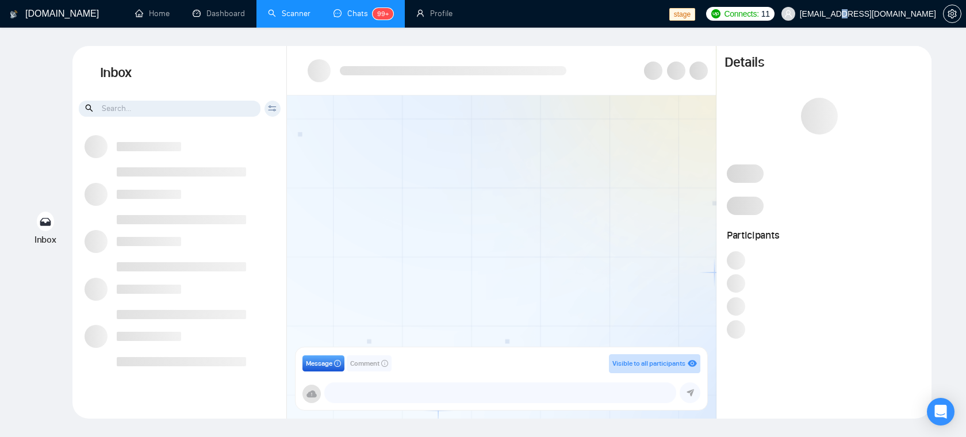
click at [847, 14] on span "[EMAIL_ADDRESS][DOMAIN_NAME]" at bounding box center [868, 14] width 136 height 0
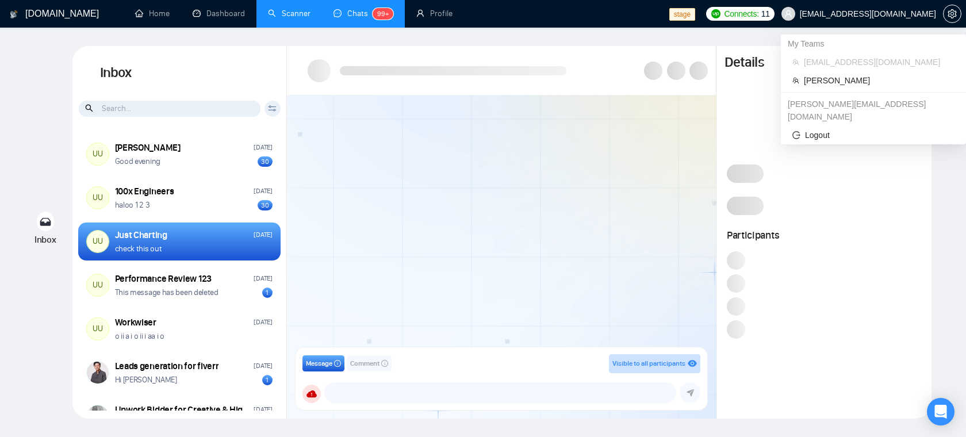
click at [834, 71] on li "[EMAIL_ADDRESS][DOMAIN_NAME]" at bounding box center [873, 62] width 176 height 18
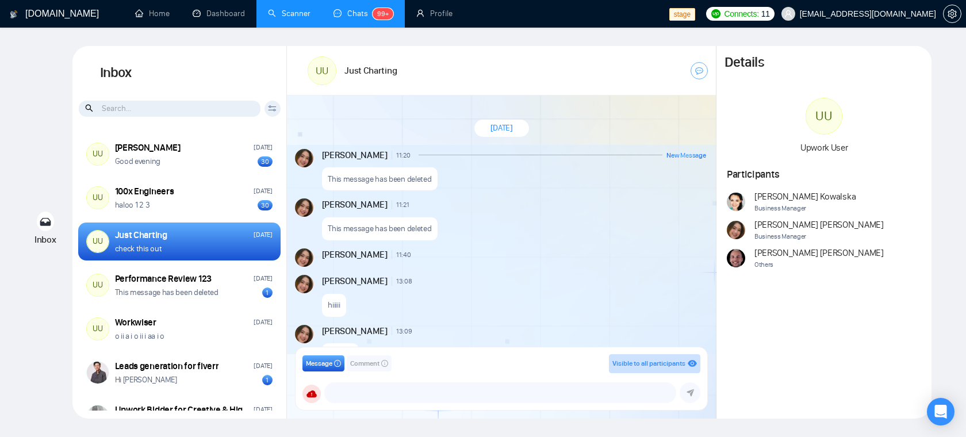
click at [370, 365] on span "Comment" at bounding box center [364, 363] width 29 height 11
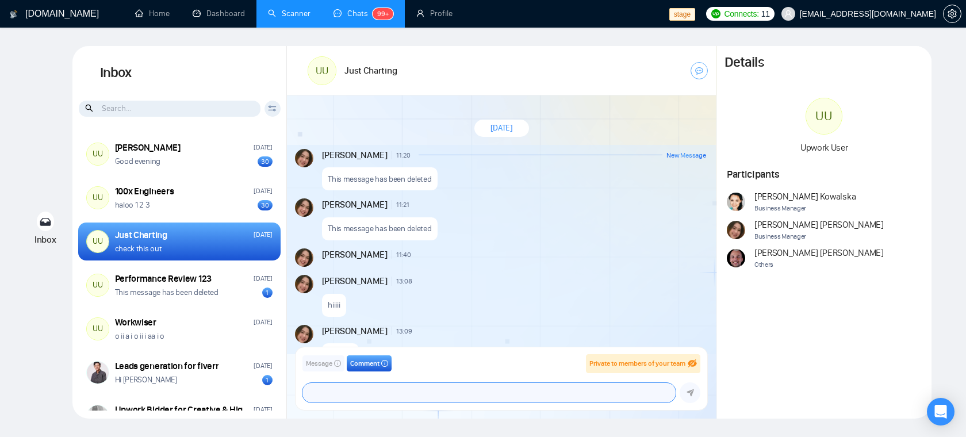
click at [367, 385] on textarea at bounding box center [488, 393] width 373 height 20
type textarea "@"
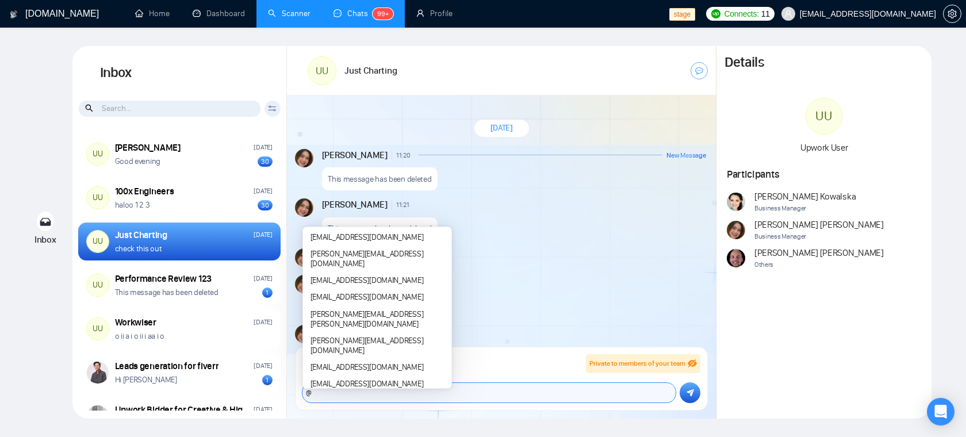
click at [581, 394] on textarea "@" at bounding box center [488, 393] width 373 height 20
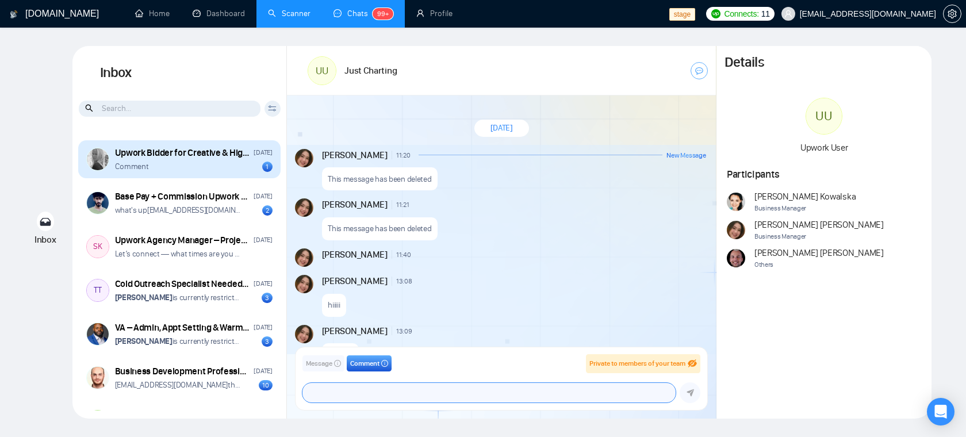
scroll to position [320, 0]
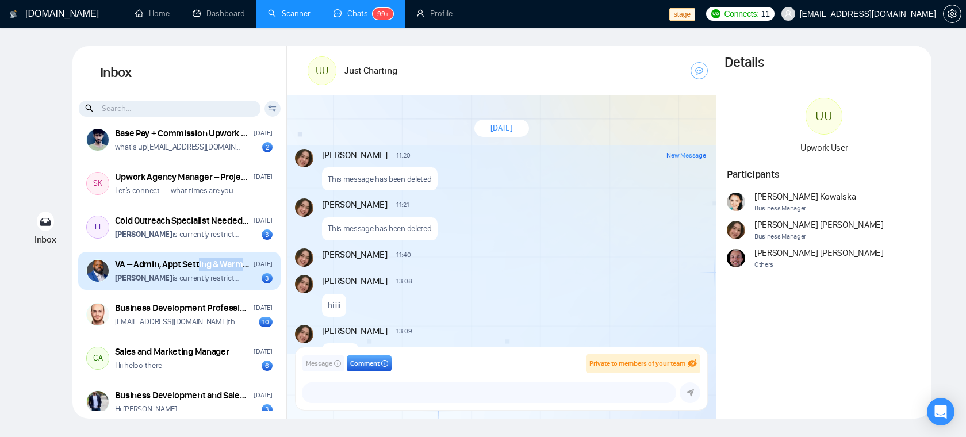
click at [198, 270] on div "VA – Admin, Appt Setting & Warm Lead Generation (DON'T Apply if you want short …" at bounding box center [194, 271] width 158 height 26
